Goal: Information Seeking & Learning: Learn about a topic

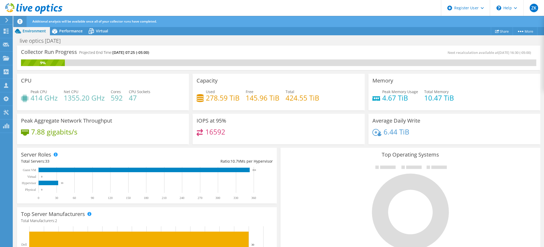
click at [246, 39] on div "live optics 9.4.2025 Print" at bounding box center [278, 41] width 531 height 10
click at [267, 55] on div "Collector Run Progress Projected End Time: [DATE] 07:25 (-05:00)" at bounding box center [150, 55] width 258 height 10
click at [220, 53] on div "Collector Run Progress Projected End Time: [DATE] 07:25 (-05:00)" at bounding box center [150, 55] width 258 height 10
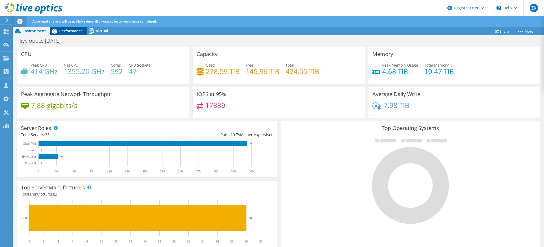
click at [73, 32] on span "Performance" at bounding box center [70, 30] width 23 height 5
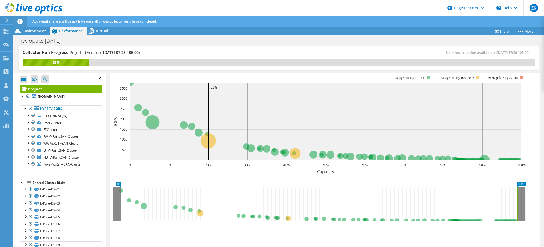
scroll to position [53, 0]
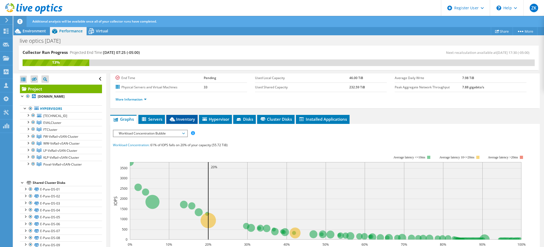
click at [185, 115] on li "Inventory" at bounding box center [181, 119] width 31 height 9
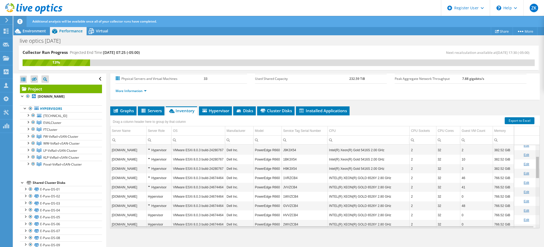
scroll to position [0, 0]
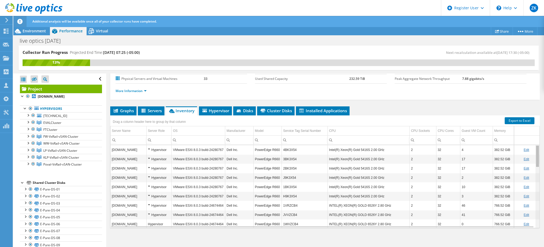
drag, startPoint x: 535, startPoint y: 173, endPoint x: 541, endPoint y: 142, distance: 31.8
click at [541, 142] on body "ZK Dell User [PERSON_NAME] [PERSON_NAME][EMAIL_ADDRESS][PERSON_NAME][DOMAIN_NAM…" at bounding box center [272, 123] width 544 height 247
click at [394, 113] on ul "Graphs Servers Inventory Hypervisor Disks Cluster Disks Installed Applications" at bounding box center [324, 110] width 429 height 9
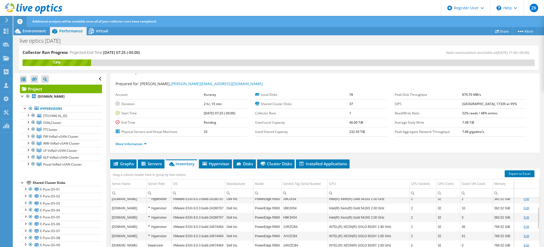
scroll to position [62, 0]
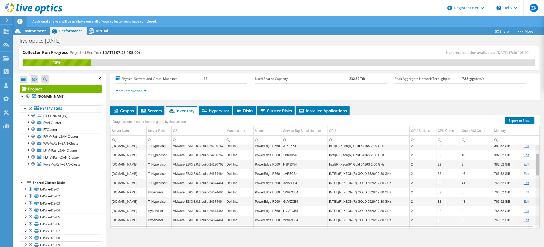
click at [536, 161] on div "Data grid" at bounding box center [537, 164] width 3 height 21
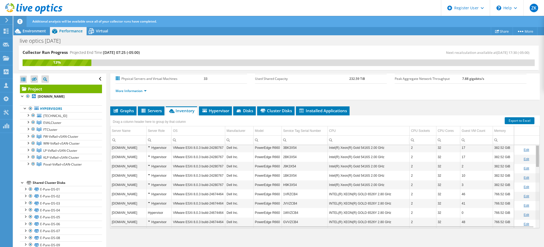
scroll to position [0, 0]
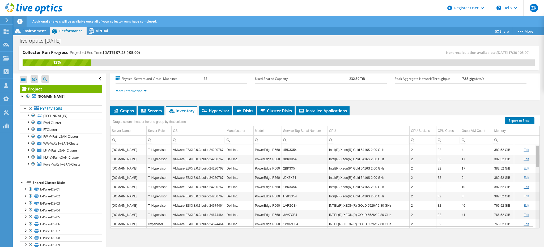
drag, startPoint x: 534, startPoint y: 160, endPoint x: 530, endPoint y: 124, distance: 36.7
click at [530, 124] on body "ZK Dell User [PERSON_NAME] [PERSON_NAME][EMAIL_ADDRESS][PERSON_NAME][DOMAIN_NAM…" at bounding box center [272, 123] width 544 height 247
click at [396, 100] on div "Project Details Prepared for: [PERSON_NAME], [PERSON_NAME][EMAIL_ADDRESS][DOMAI…" at bounding box center [324, 130] width 437 height 237
click at [124, 111] on span "Graphs" at bounding box center [123, 110] width 21 height 5
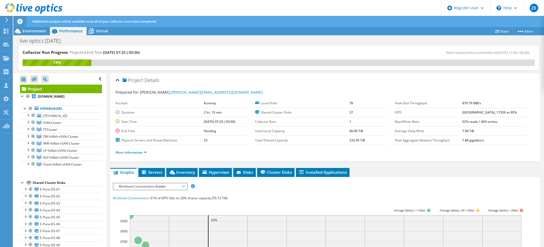
click at [340, 90] on div "Prepared for: [PERSON_NAME], [PERSON_NAME][EMAIL_ADDRESS][DOMAIN_NAME]" at bounding box center [325, 93] width 419 height 6
click at [297, 101] on label "Local Disks" at bounding box center [302, 103] width 94 height 5
click at [34, 29] on span "Environment" at bounding box center [34, 30] width 23 height 5
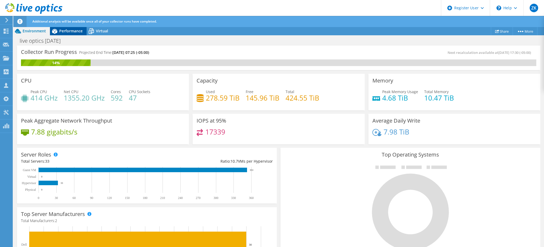
click at [58, 33] on icon at bounding box center [54, 31] width 9 height 9
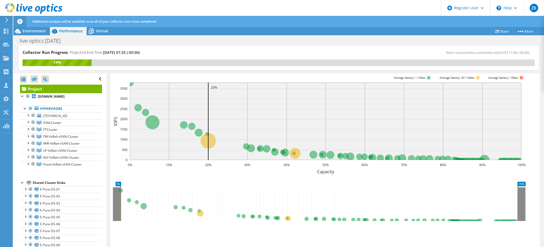
scroll to position [53, 0]
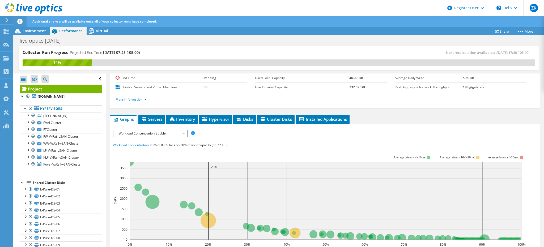
click at [171, 132] on span "Workload Concentration Bubble" at bounding box center [150, 133] width 68 height 6
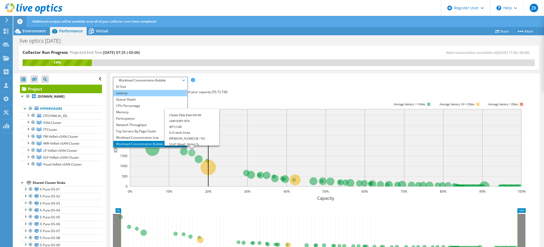
scroll to position [19, 0]
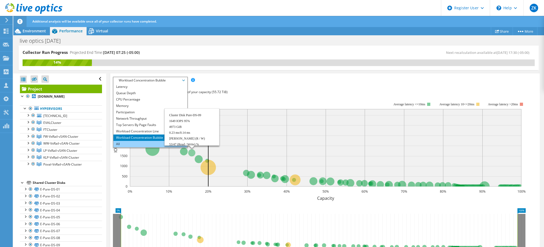
click at [138, 141] on li "All" at bounding box center [150, 144] width 74 height 6
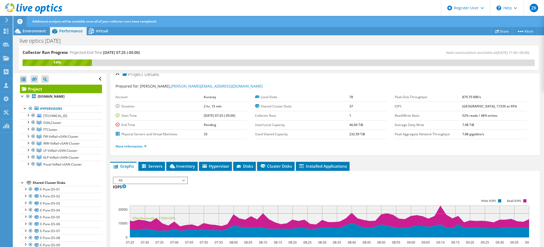
scroll to position [0, 0]
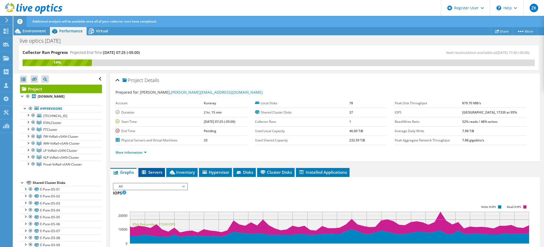
click at [157, 170] on span "Servers" at bounding box center [151, 172] width 21 height 5
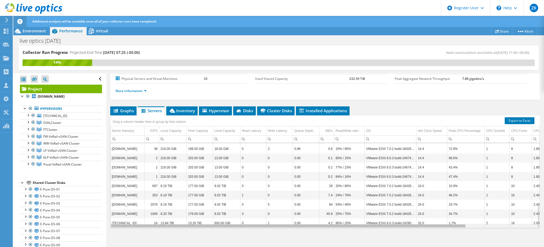
drag, startPoint x: 320, startPoint y: 226, endPoint x: 164, endPoint y: 197, distance: 158.8
click at [174, 218] on body "ZK Dell User [PERSON_NAME] [PERSON_NAME][EMAIL_ADDRESS][PERSON_NAME][DOMAIN_NAM…" at bounding box center [272, 123] width 544 height 247
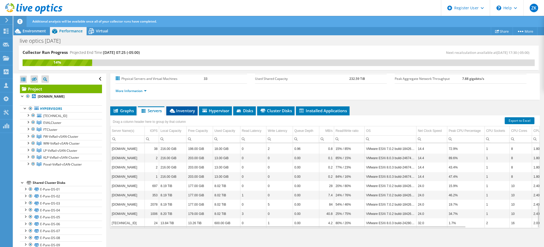
click at [188, 109] on span "Inventory" at bounding box center [182, 110] width 26 height 5
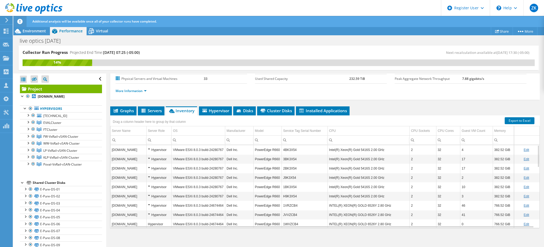
click at [412, 105] on div "Project Details Prepared for: [PERSON_NAME], [PERSON_NAME][EMAIL_ADDRESS][DOMAI…" at bounding box center [324, 130] width 437 height 237
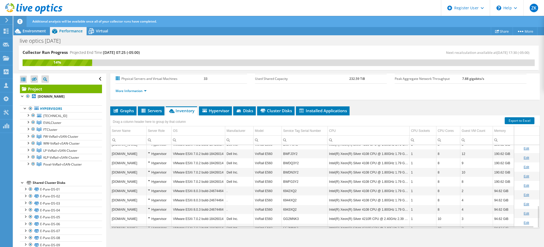
scroll to position [224, 0]
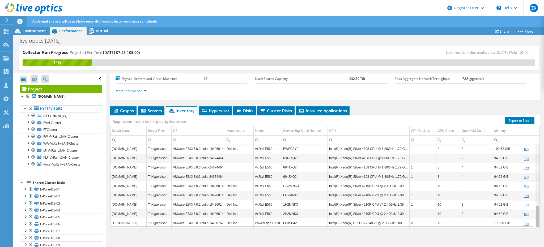
drag, startPoint x: 534, startPoint y: 212, endPoint x: 534, endPoint y: 209, distance: 3.0
click at [534, 209] on body "ZK Dell User [PERSON_NAME] [PERSON_NAME][EMAIL_ADDRESS][PERSON_NAME][DOMAIN_NAM…" at bounding box center [272, 123] width 544 height 247
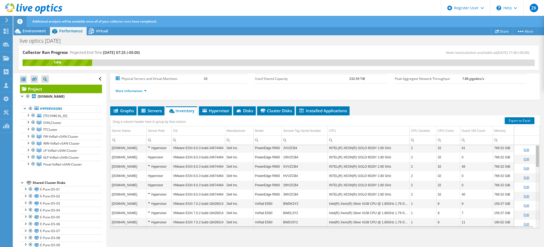
scroll to position [0, 0]
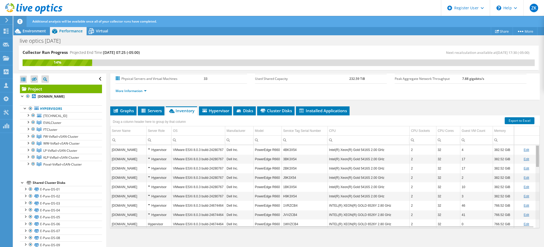
drag, startPoint x: 534, startPoint y: 212, endPoint x: 519, endPoint y: 130, distance: 83.2
click at [519, 130] on body "ZK Dell User [PERSON_NAME] [PERSON_NAME][EMAIL_ADDRESS][PERSON_NAME][DOMAIN_NAM…" at bounding box center [272, 123] width 544 height 247
click at [536, 155] on div "Data grid" at bounding box center [537, 156] width 3 height 21
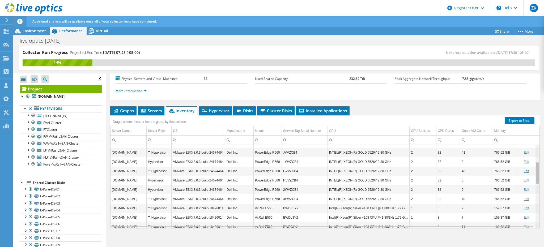
drag, startPoint x: 534, startPoint y: 155, endPoint x: 532, endPoint y: 173, distance: 18.1
click at [533, 174] on body "ZK Dell User [PERSON_NAME] [PERSON_NAME][EMAIL_ADDRESS][PERSON_NAME][DOMAIN_NAM…" at bounding box center [272, 123] width 544 height 247
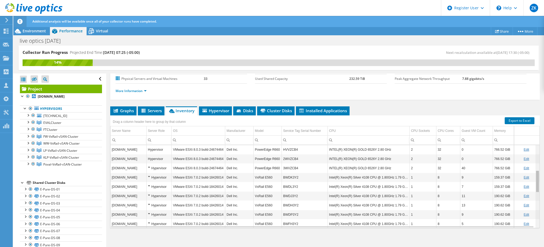
click at [536, 174] on div "Data grid" at bounding box center [537, 181] width 3 height 21
drag, startPoint x: 534, startPoint y: 173, endPoint x: 416, endPoint y: 123, distance: 128.4
click at [384, 110] on ul "Graphs Servers Inventory Hypervisor Disks Cluster Disks Installed Applications" at bounding box center [324, 110] width 429 height 9
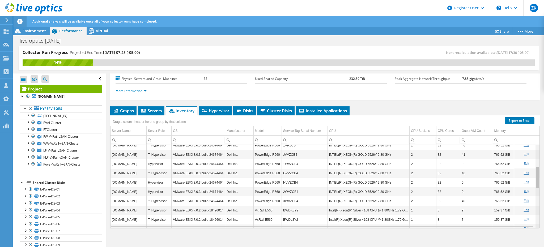
scroll to position [0, 0]
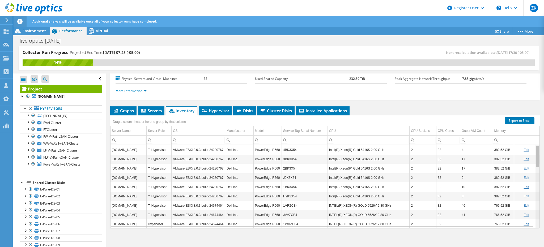
drag, startPoint x: 534, startPoint y: 174, endPoint x: 525, endPoint y: 147, distance: 28.8
click at [525, 147] on body "ZK Dell User [PERSON_NAME] [PERSON_NAME][EMAIL_ADDRESS][PERSON_NAME][DOMAIN_NAM…" at bounding box center [272, 123] width 544 height 247
click at [371, 102] on div "Project Details Prepared for: [PERSON_NAME], [PERSON_NAME][EMAIL_ADDRESS][DOMAI…" at bounding box center [324, 130] width 437 height 237
click at [298, 90] on ul "More Information" at bounding box center [325, 90] width 419 height 7
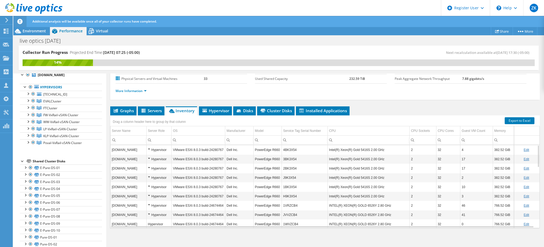
scroll to position [14, 0]
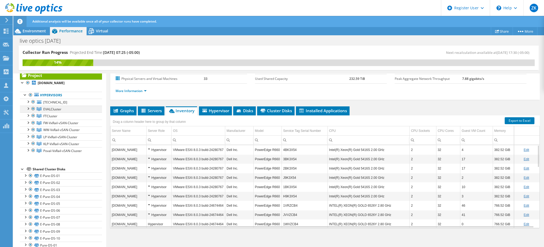
click at [27, 108] on div at bounding box center [27, 108] width 5 height 5
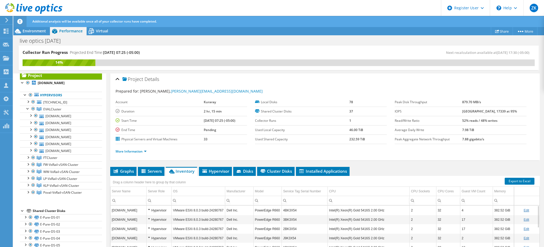
scroll to position [0, 0]
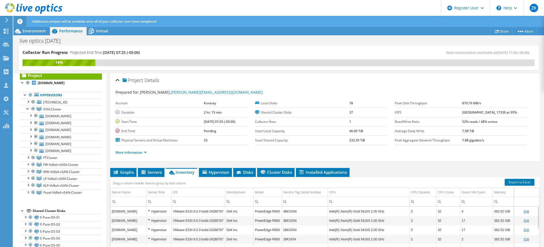
click at [319, 82] on div "Project Details" at bounding box center [325, 80] width 419 height 11
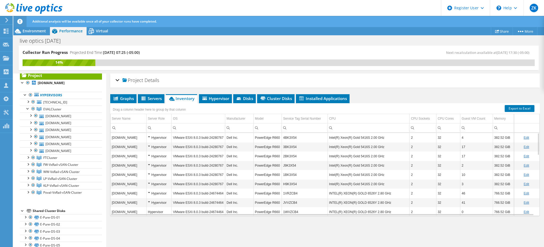
click at [116, 80] on div "Project Details" at bounding box center [325, 80] width 419 height 11
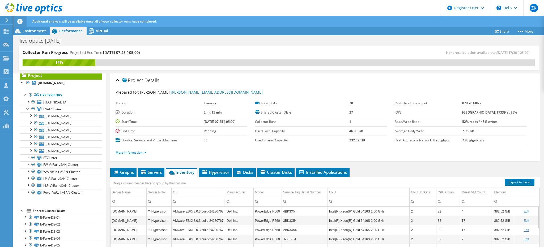
click at [144, 152] on link "More Information" at bounding box center [131, 152] width 31 height 5
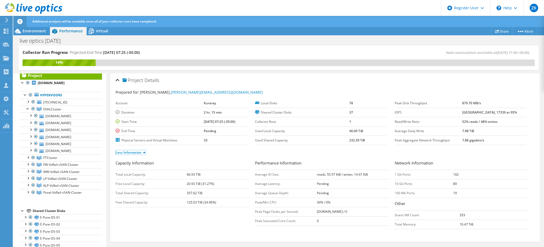
scroll to position [27, 0]
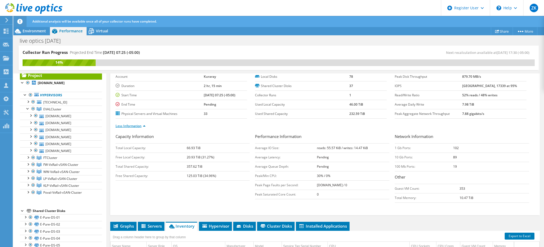
click at [138, 126] on link "Less Information" at bounding box center [131, 126] width 30 height 5
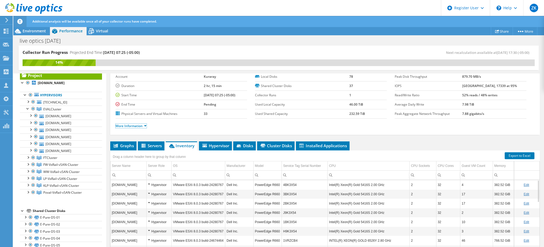
scroll to position [0, 0]
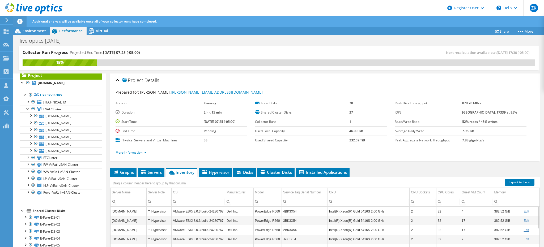
click at [300, 46] on div "Collector Run Progress Projected End Time: [DATE] 07:25 (-05:00) Next recalcula…" at bounding box center [279, 58] width 520 height 24
